Goal: Information Seeking & Learning: Find specific fact

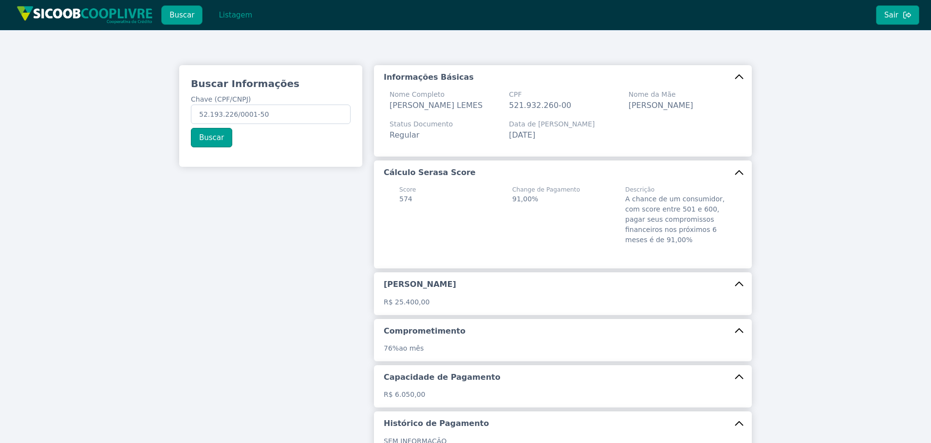
scroll to position [7, 0]
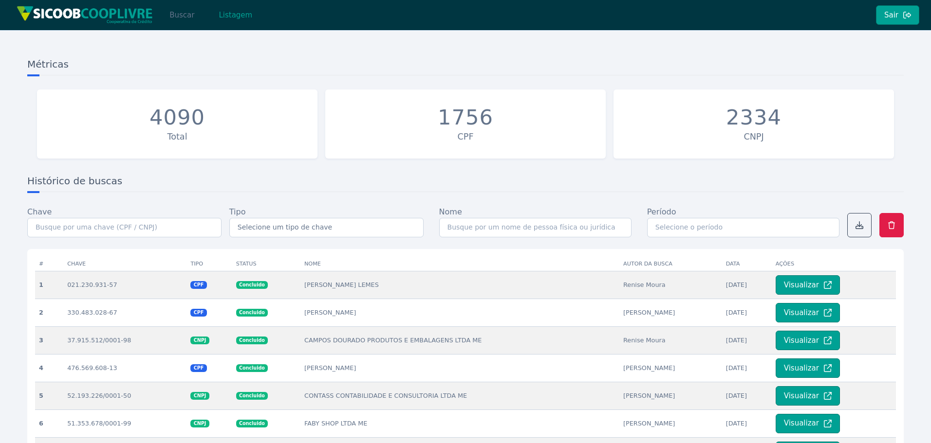
click at [183, 19] on button "Buscar" at bounding box center [181, 14] width 41 height 19
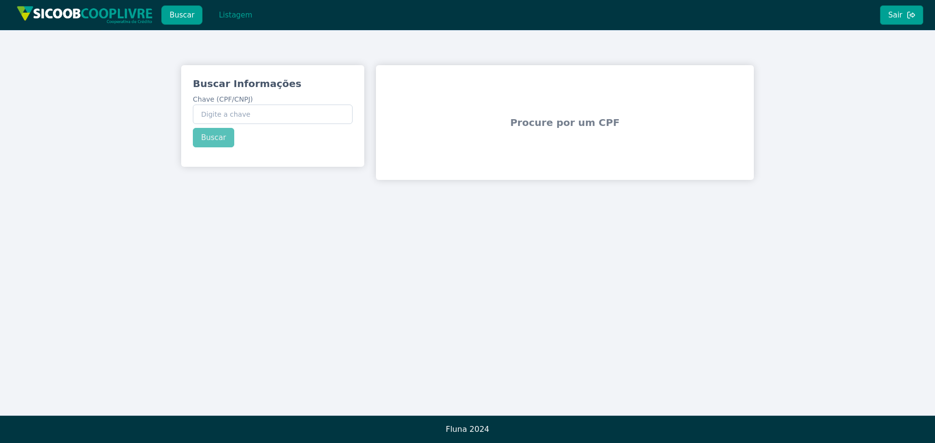
click at [323, 124] on div "Buscar Informações Chave (CPF/CNPJ) Buscar" at bounding box center [272, 112] width 183 height 94
click at [323, 112] on input "Chave (CPF/CNPJ)" at bounding box center [273, 114] width 160 height 19
paste input "135.758.088-64"
type input "135.758.088-64"
click at [230, 140] on div "Buscar Informações Chave (CPF/CNPJ) 135.758.088-64 Buscar" at bounding box center [272, 112] width 183 height 94
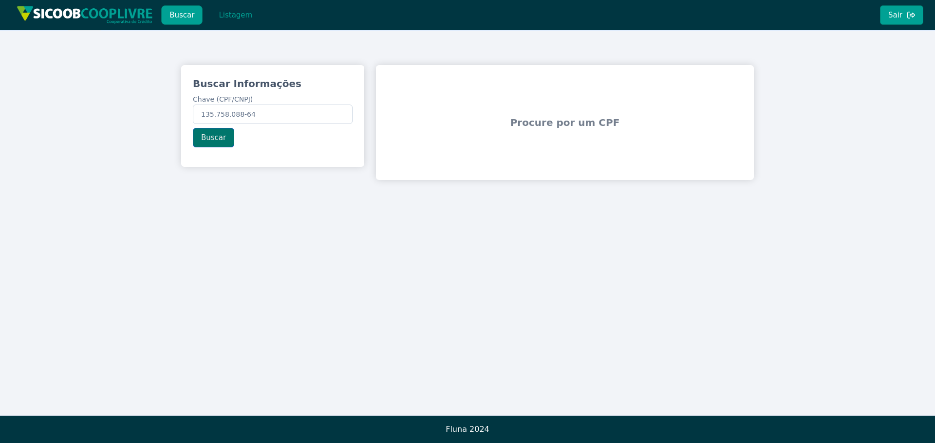
click at [203, 134] on button "Buscar" at bounding box center [213, 137] width 41 height 19
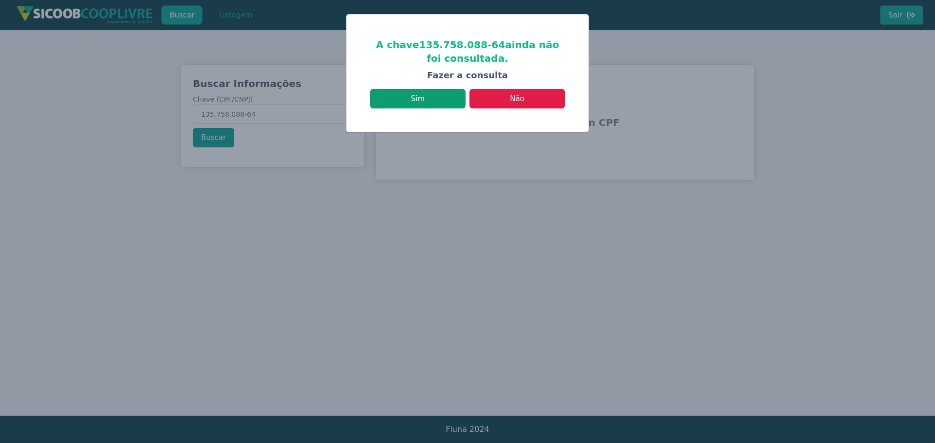
click at [437, 103] on button "Sim" at bounding box center [417, 98] width 95 height 19
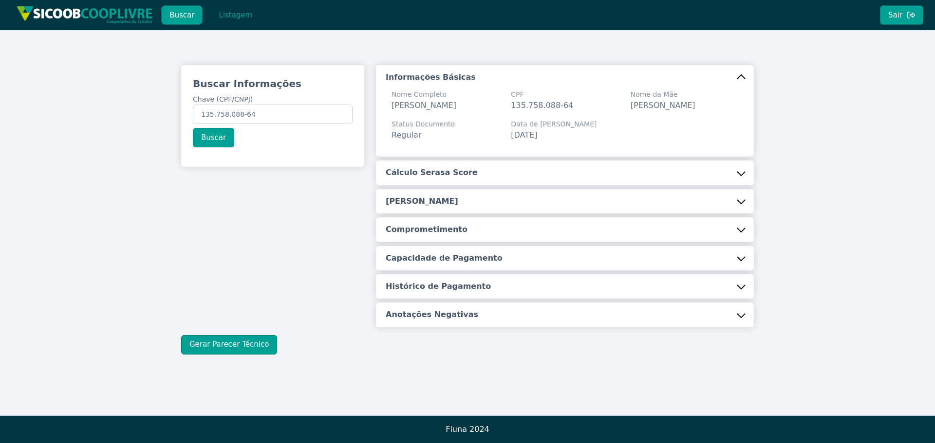
click at [445, 178] on h5 "Cálculo Serasa Score" at bounding box center [432, 172] width 92 height 11
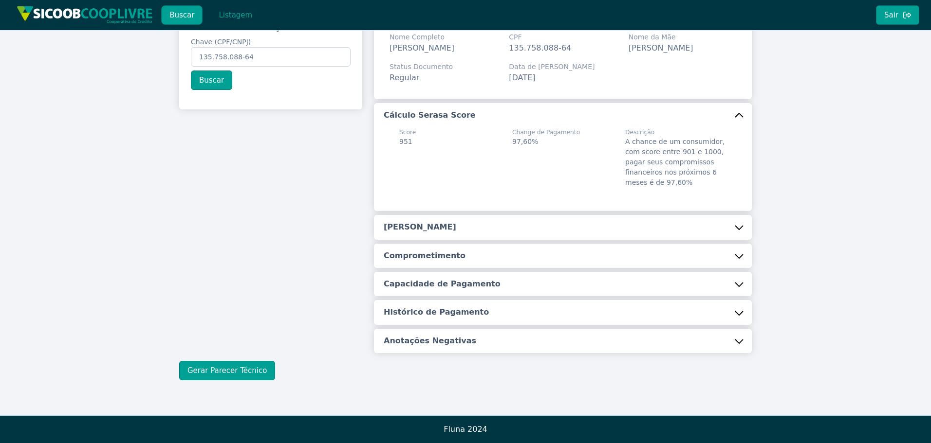
click at [409, 221] on button "[PERSON_NAME]" at bounding box center [563, 227] width 378 height 24
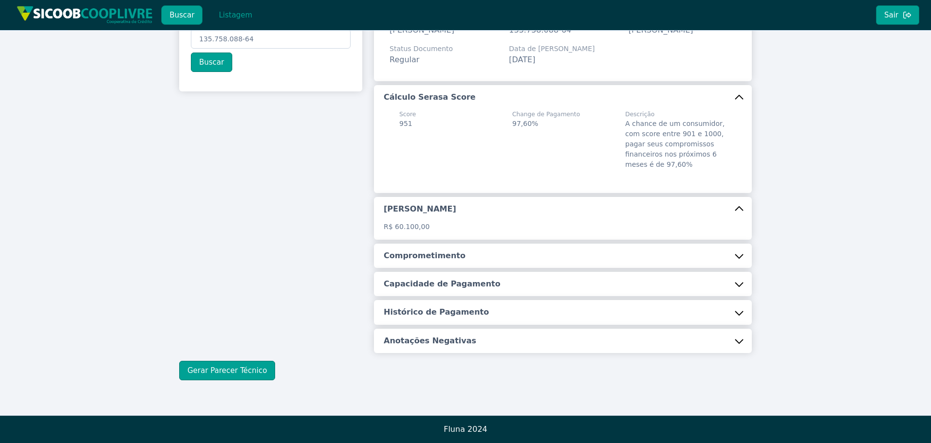
scroll to position [87, 0]
click at [424, 253] on h5 "Comprometimento" at bounding box center [425, 256] width 82 height 11
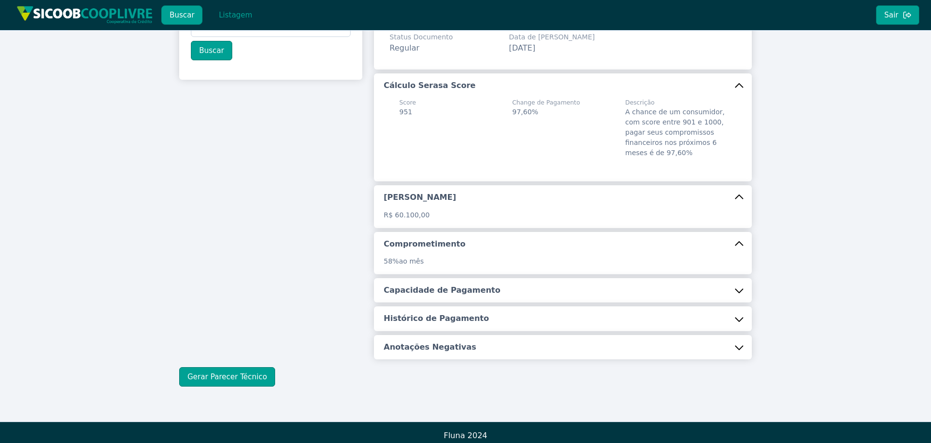
click at [445, 315] on div "Informações Básicas Nome Completo [PERSON_NAME] CPF 135.758.088-64 Nome da Mãe …" at bounding box center [563, 169] width 378 height 382
click at [440, 296] on h5 "Capacidade de Pagamento" at bounding box center [442, 290] width 117 height 11
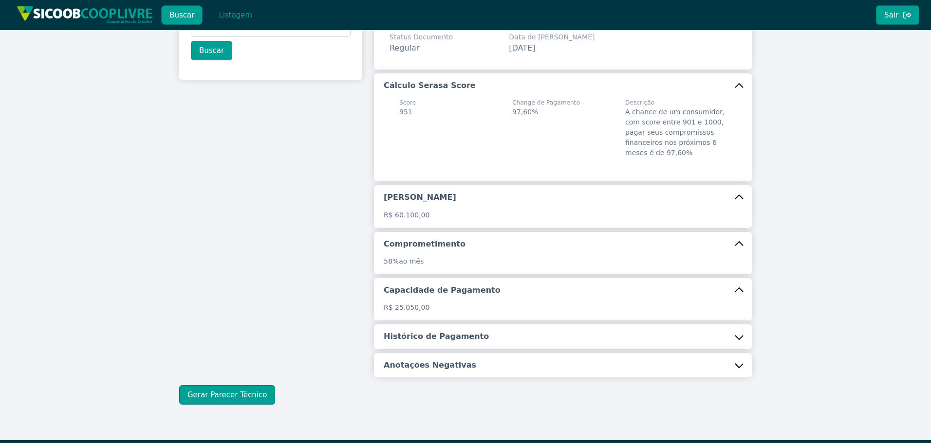
click at [443, 342] on h5 "Histórico de Pagamento" at bounding box center [436, 337] width 105 height 11
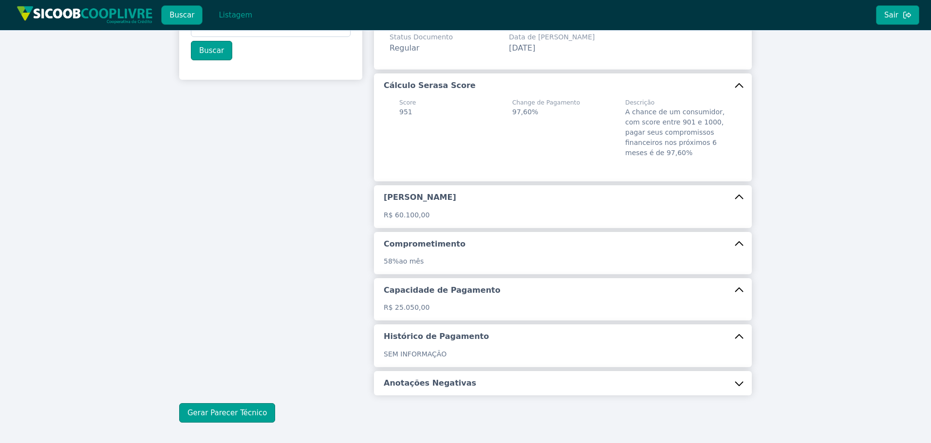
click at [440, 386] on button "Anotações Negativas" at bounding box center [563, 383] width 378 height 24
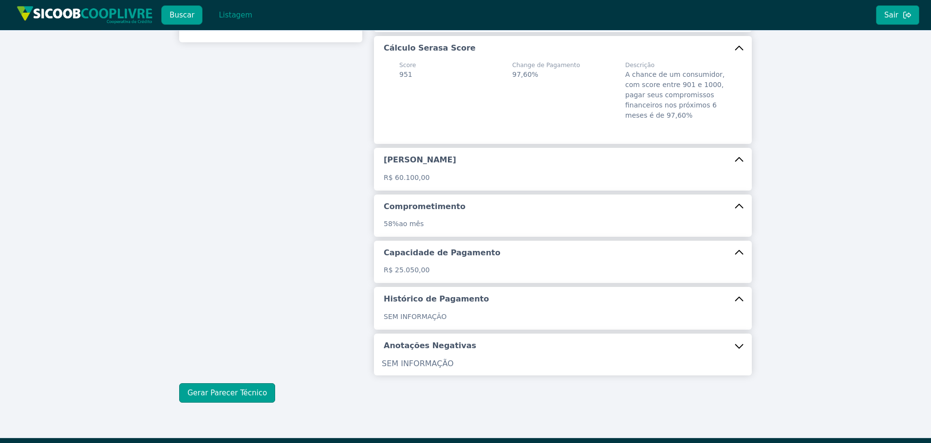
scroll to position [159, 0]
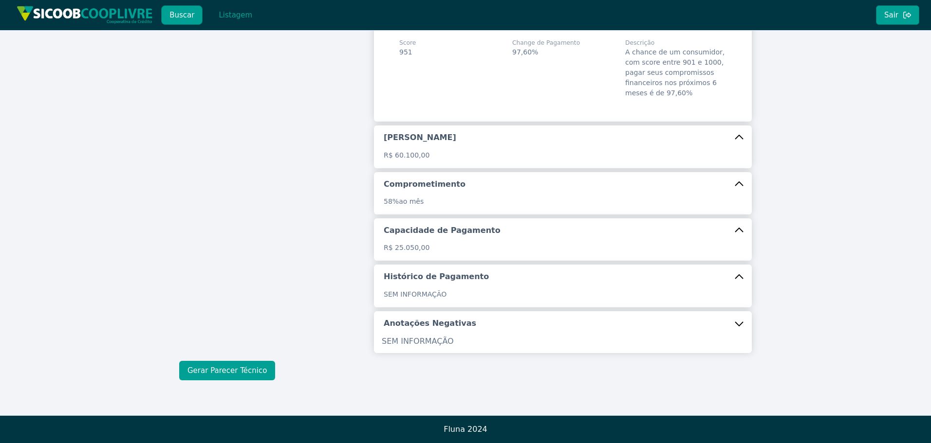
click at [235, 376] on button "Gerar Parecer Técnico" at bounding box center [227, 370] width 96 height 19
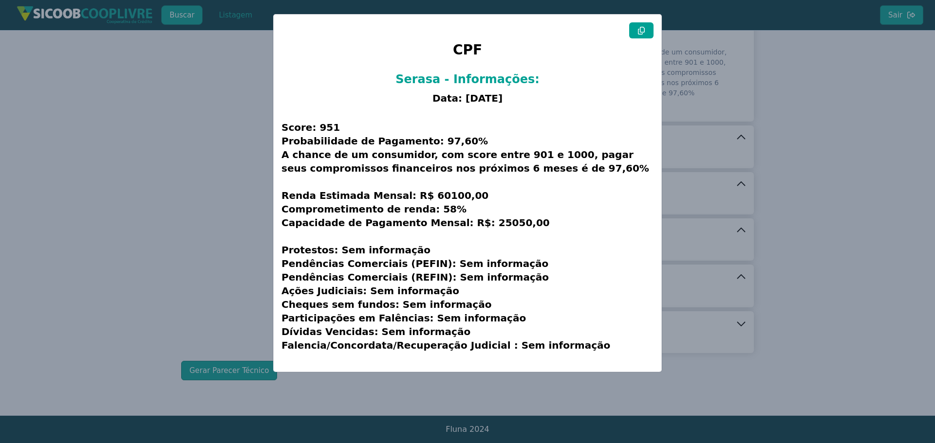
click at [644, 30] on icon at bounding box center [641, 31] width 8 height 8
click at [644, 30] on icon at bounding box center [641, 31] width 7 height 8
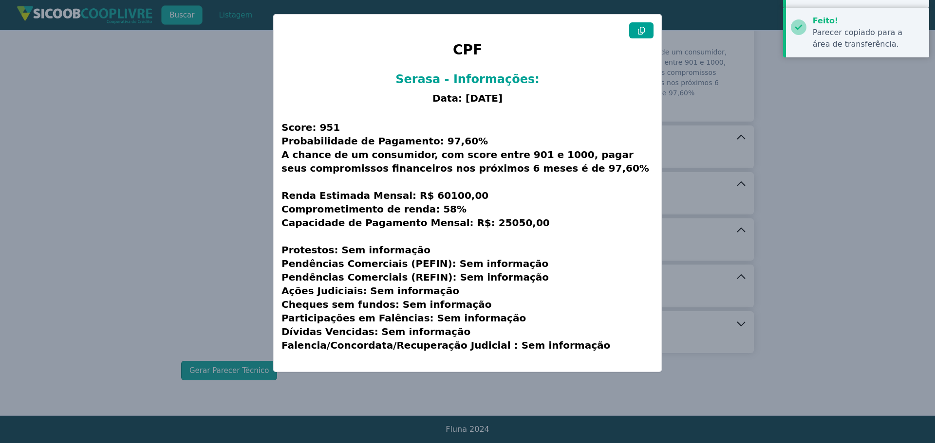
click at [644, 30] on icon at bounding box center [641, 31] width 7 height 8
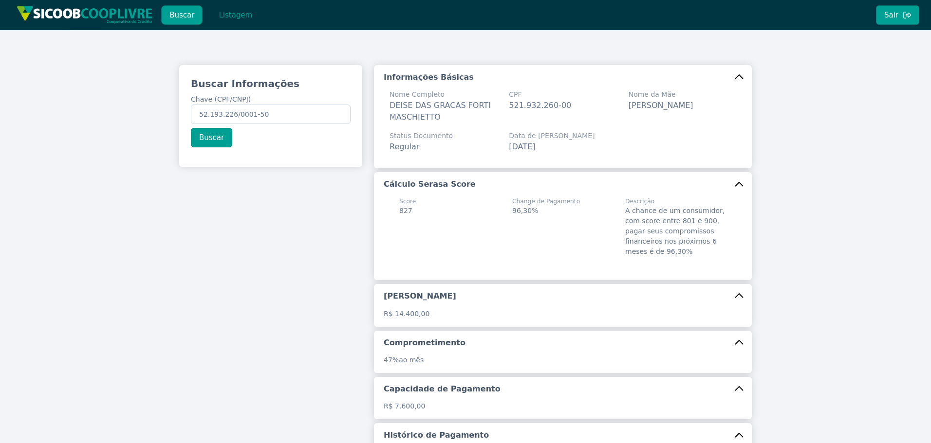
scroll to position [7, 0]
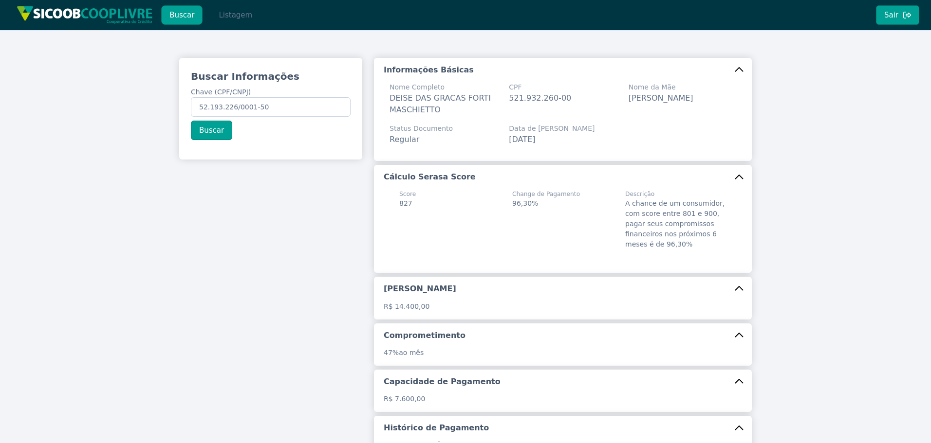
click at [224, 8] on button "Listagem" at bounding box center [235, 14] width 50 height 19
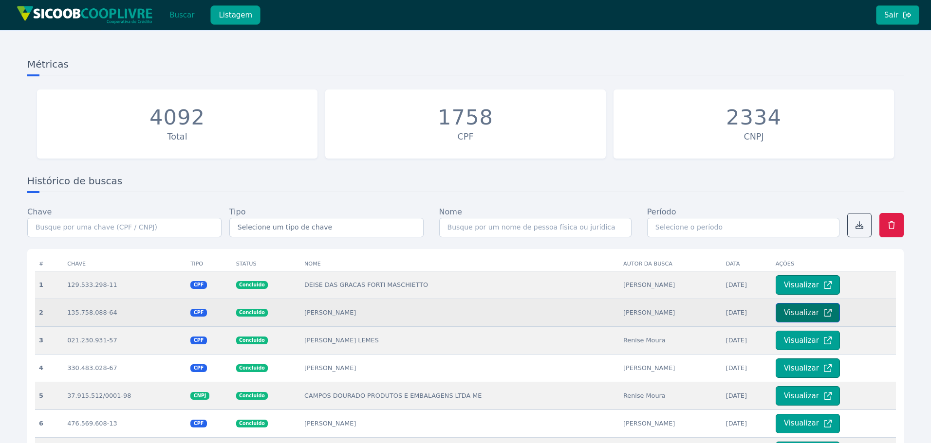
click at [818, 315] on button "Visualizar" at bounding box center [807, 312] width 64 height 19
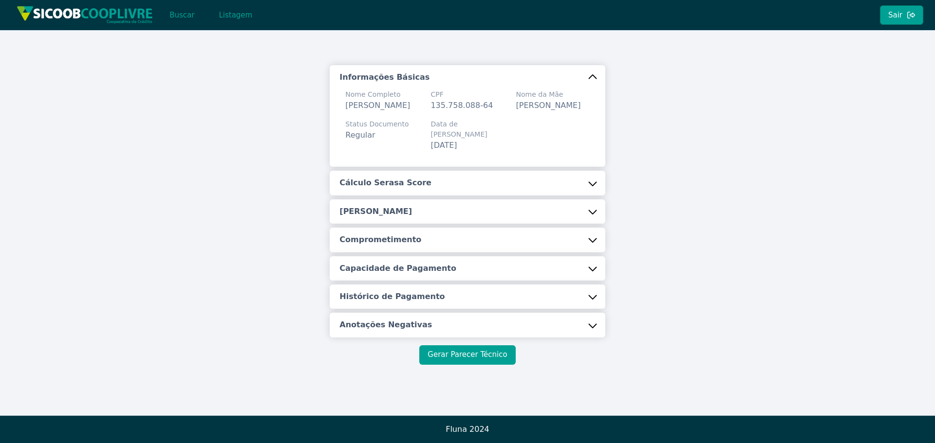
click at [459, 354] on button "Gerar Parecer Técnico" at bounding box center [467, 355] width 96 height 19
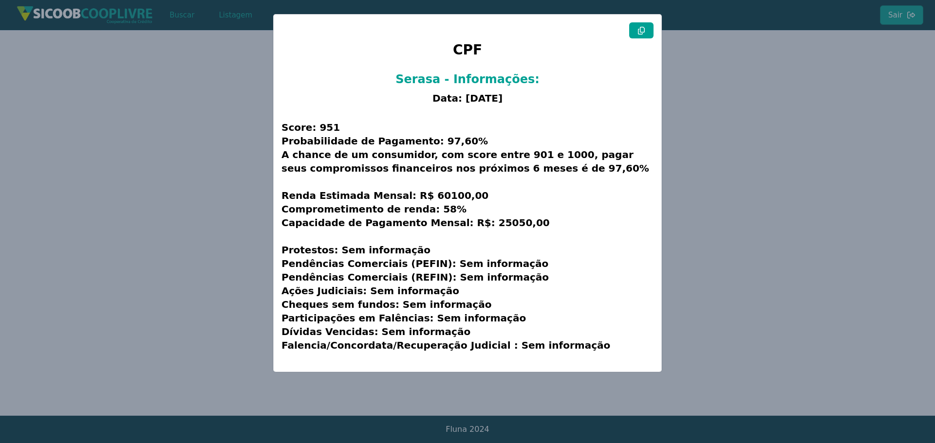
click at [222, 185] on modal-container "CPF Serasa - Informações: Data: 05/09/2025 Score: 951 Probabilidade de Pagament…" at bounding box center [467, 221] width 935 height 443
